Goal: Information Seeking & Learning: Check status

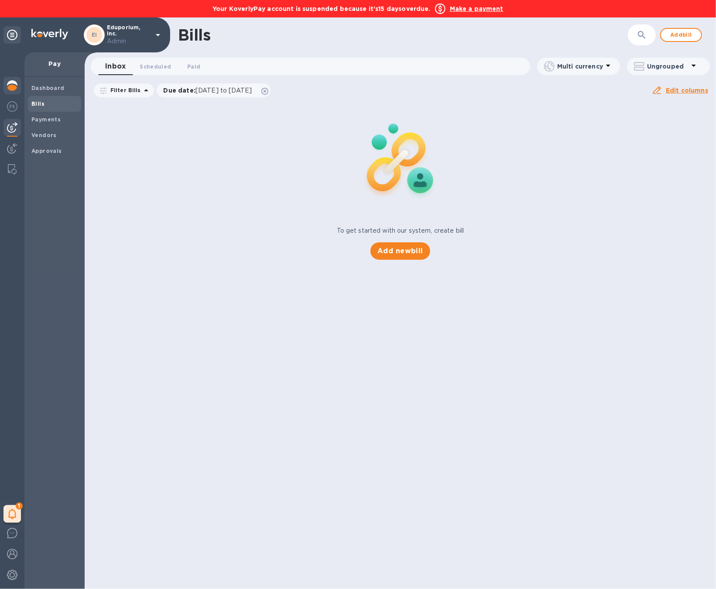
click at [17, 85] on img at bounding box center [12, 85] width 10 height 10
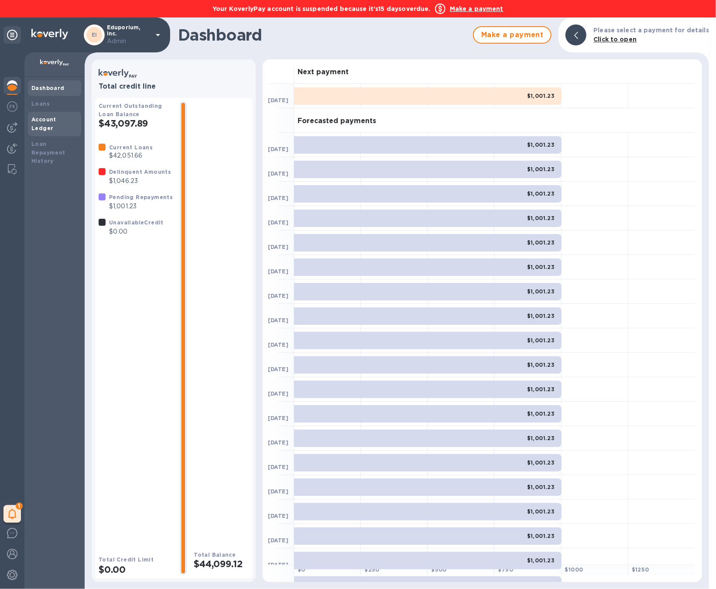
click at [50, 123] on div "Account Ledger" at bounding box center [54, 123] width 46 height 17
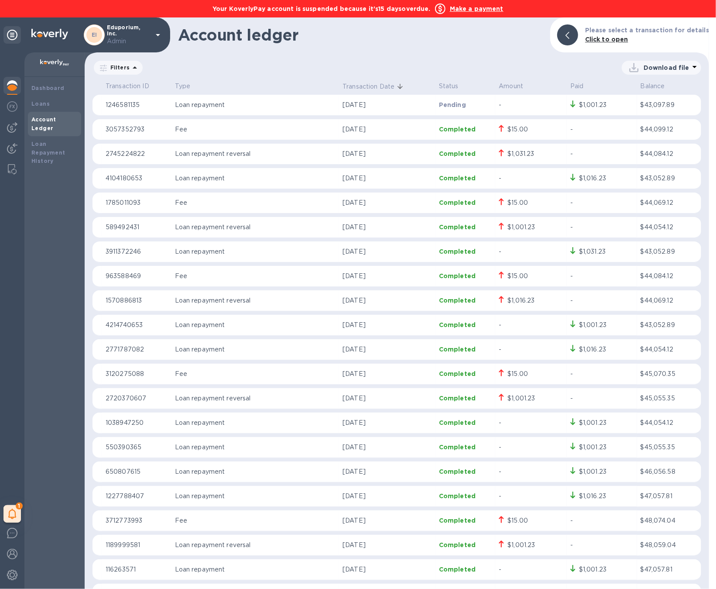
click at [264, 69] on div "Download file" at bounding box center [422, 68] width 557 height 14
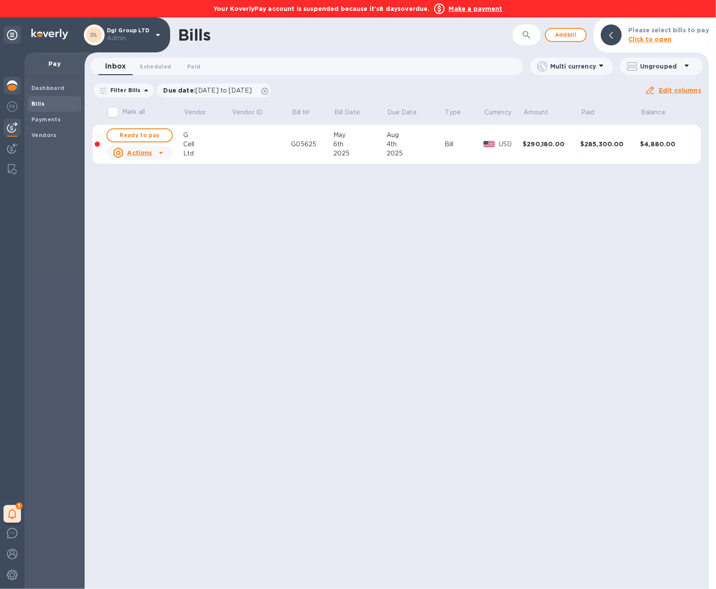
click at [6, 79] on div at bounding box center [11, 86] width 17 height 19
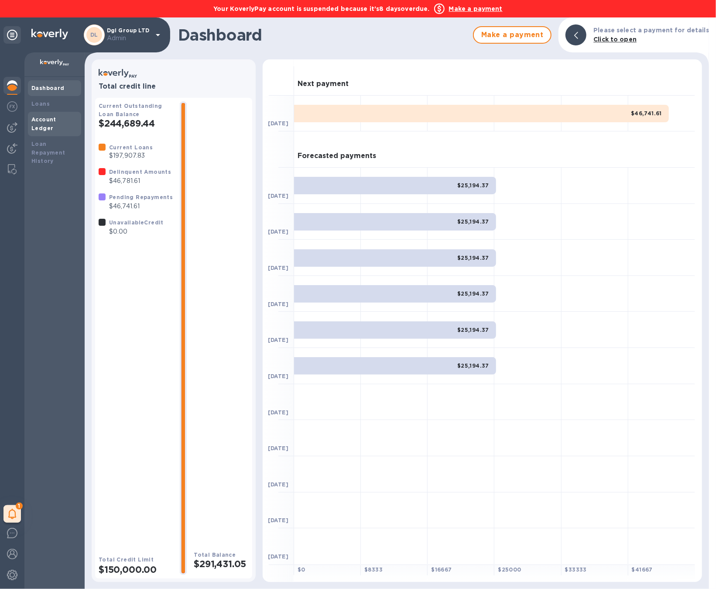
click at [45, 119] on b "Account Ledger" at bounding box center [43, 123] width 25 height 15
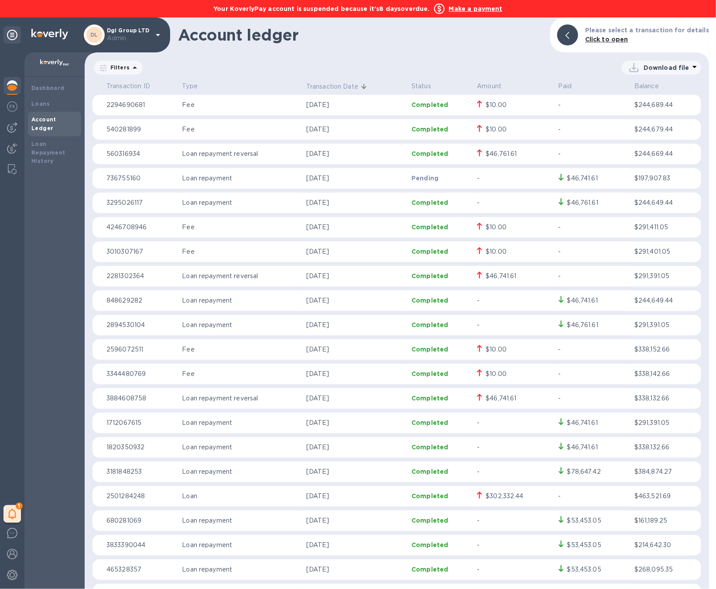
click at [154, 36] on icon at bounding box center [158, 35] width 10 height 10
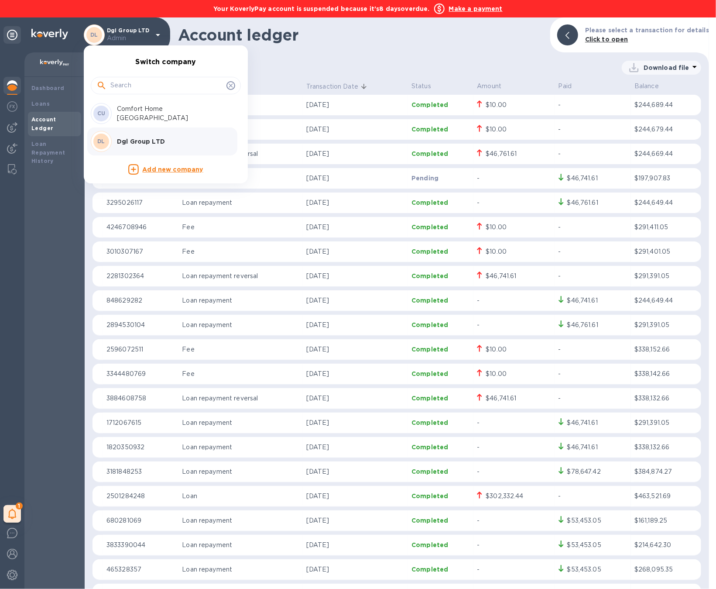
click at [288, 69] on div at bounding box center [358, 294] width 716 height 589
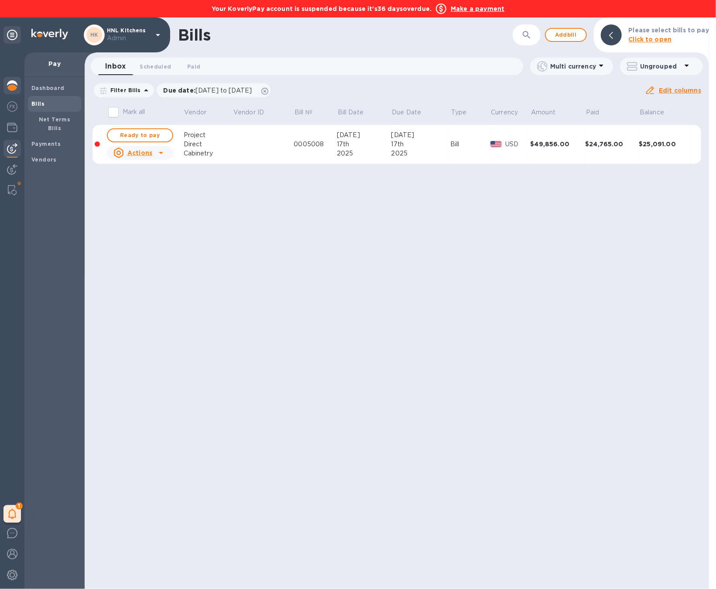
click at [15, 86] on img at bounding box center [12, 85] width 10 height 10
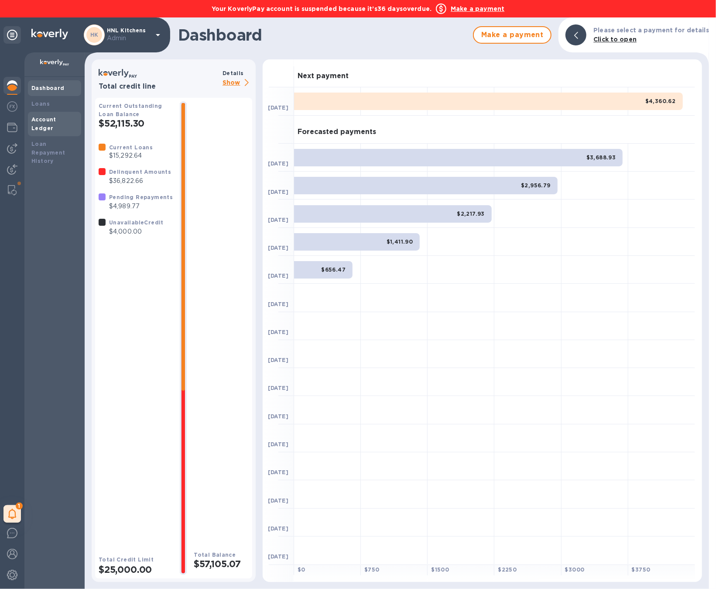
click at [62, 114] on div "Account Ledger" at bounding box center [54, 124] width 53 height 24
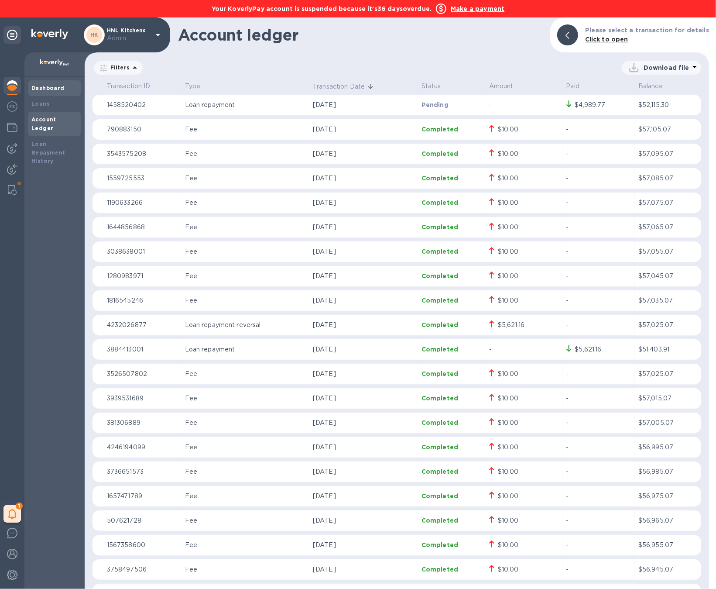
click at [55, 88] on b "Dashboard" at bounding box center [47, 88] width 33 height 7
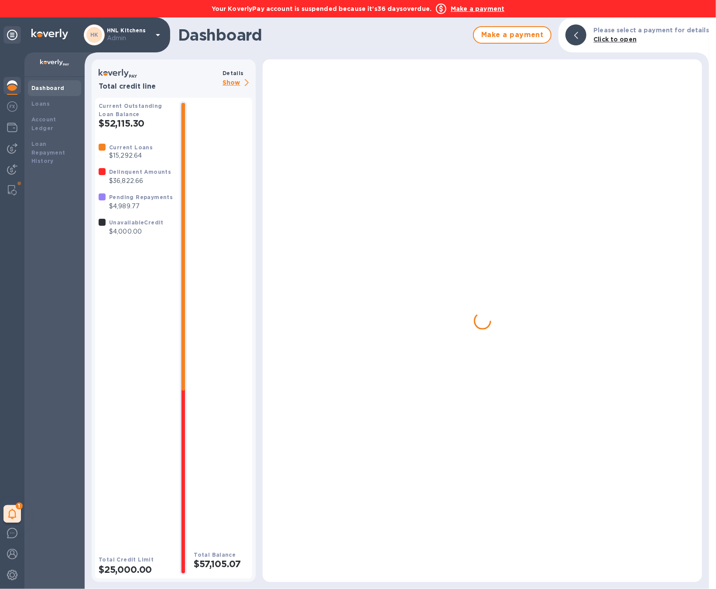
click at [55, 88] on b "Dashboard" at bounding box center [47, 88] width 33 height 7
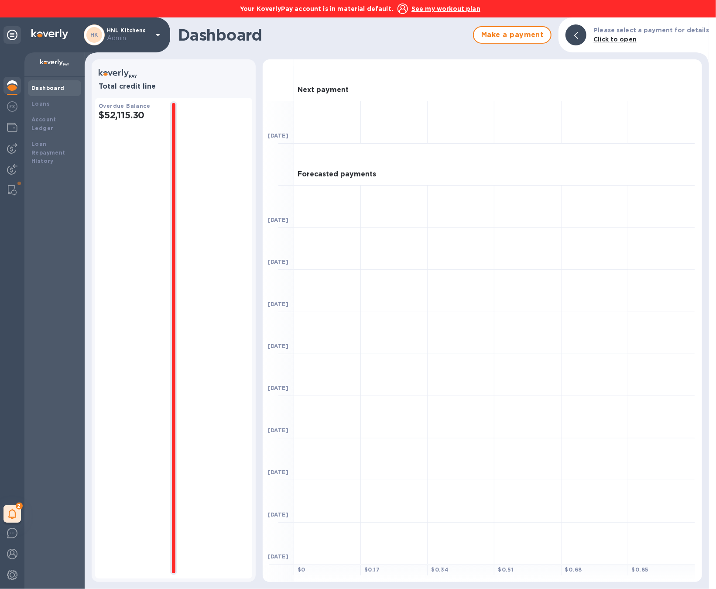
click at [451, 10] on u "See my workout plan" at bounding box center [446, 8] width 69 height 7
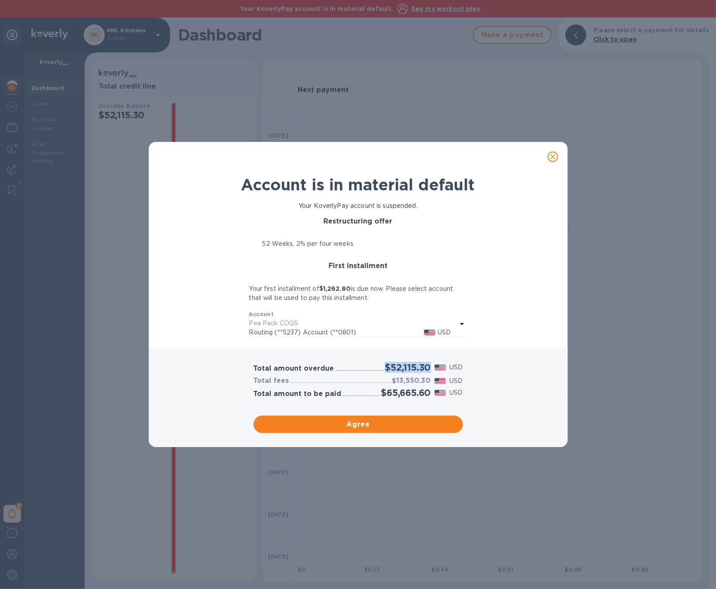
drag, startPoint x: 432, startPoint y: 368, endPoint x: 379, endPoint y: 368, distance: 52.4
click at [379, 368] on div "Total amount overdue $52,115.30 USD" at bounding box center [358, 367] width 213 height 14
click at [556, 156] on icon "close" at bounding box center [553, 156] width 9 height 9
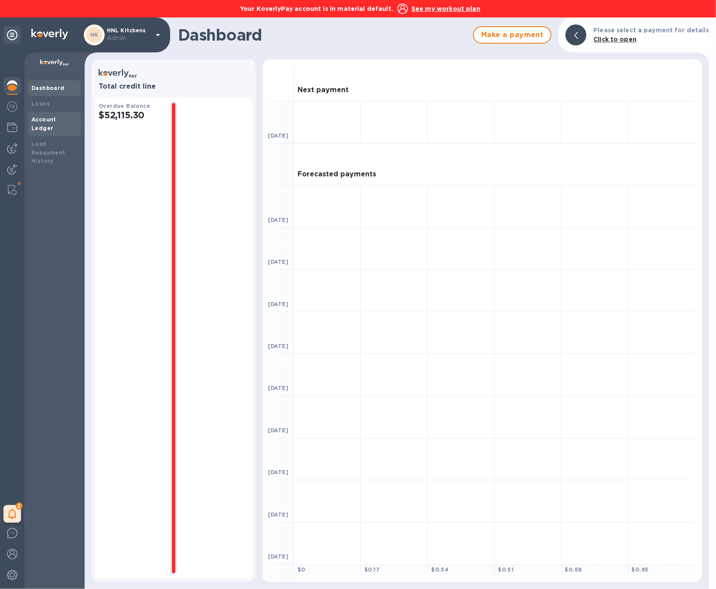
click at [38, 119] on b "Account Ledger" at bounding box center [43, 123] width 25 height 15
